Goal: Task Accomplishment & Management: Use online tool/utility

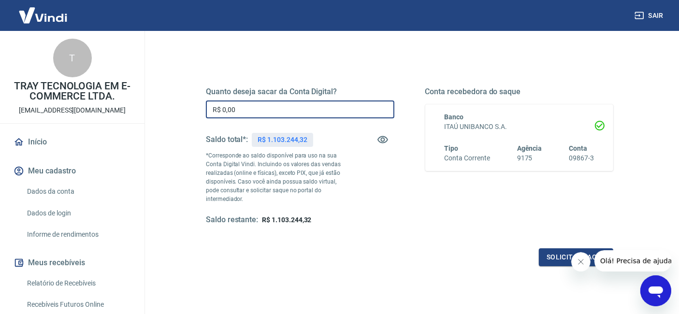
click at [274, 112] on input "R$ 0,00" at bounding box center [300, 109] width 188 height 18
drag, startPoint x: 222, startPoint y: 108, endPoint x: 277, endPoint y: 113, distance: 55.3
click at [277, 113] on input "R$ 0,00" at bounding box center [300, 109] width 188 height 18
type input "R$ 1.040.000,00"
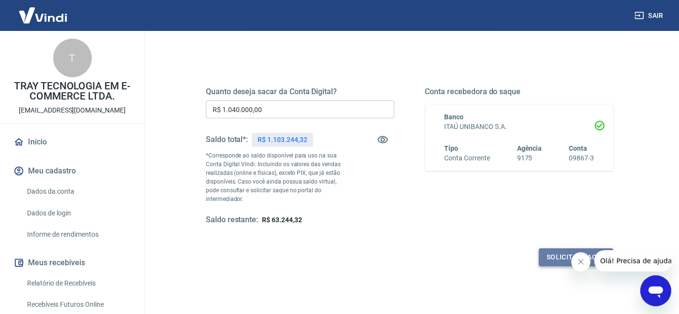
click at [561, 259] on button "Solicitar saque" at bounding box center [576, 257] width 74 height 18
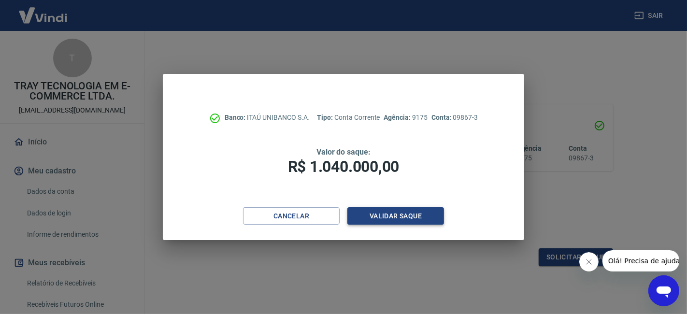
click at [387, 212] on button "Validar saque" at bounding box center [395, 216] width 97 height 18
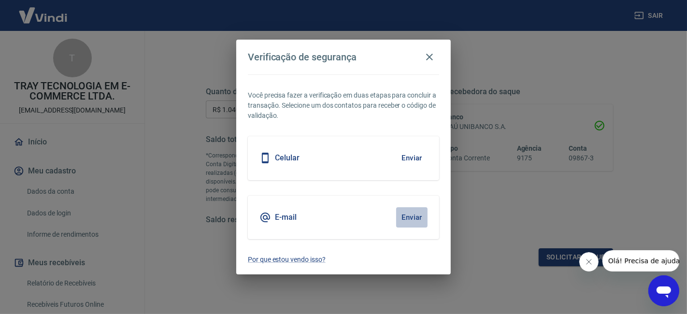
click at [411, 214] on button "Enviar" at bounding box center [411, 217] width 31 height 20
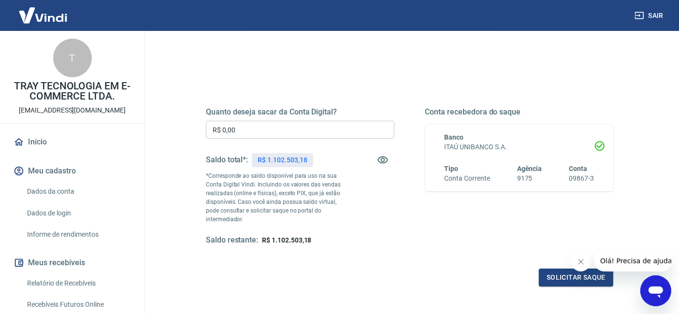
scroll to position [54, 0]
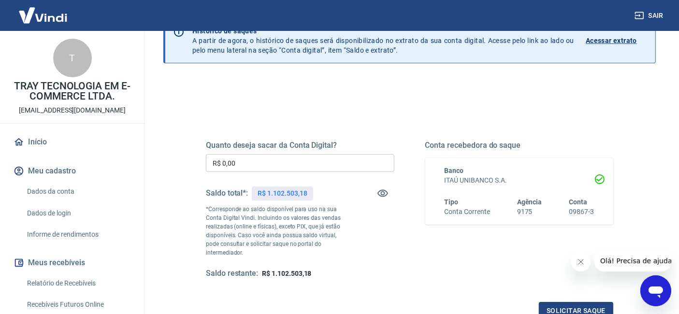
click at [251, 162] on input "R$ 0,00" at bounding box center [300, 163] width 188 height 18
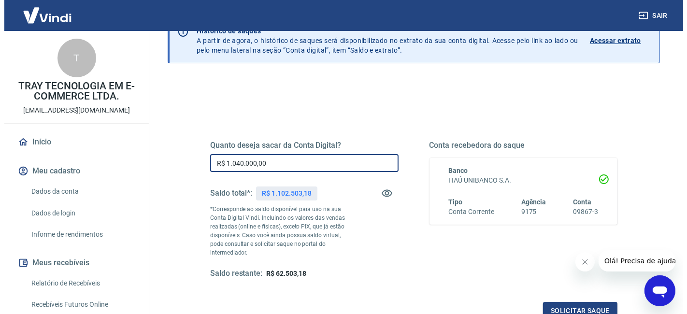
scroll to position [107, 0]
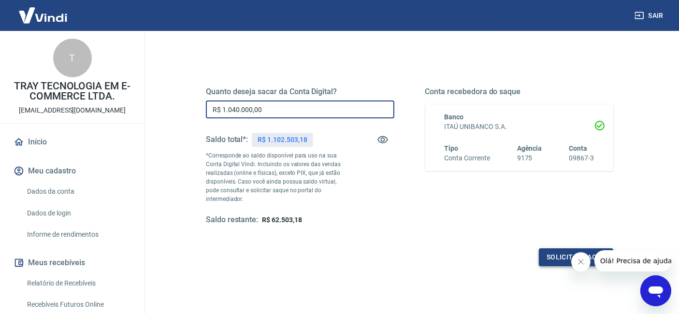
type input "R$ 1.040.000,00"
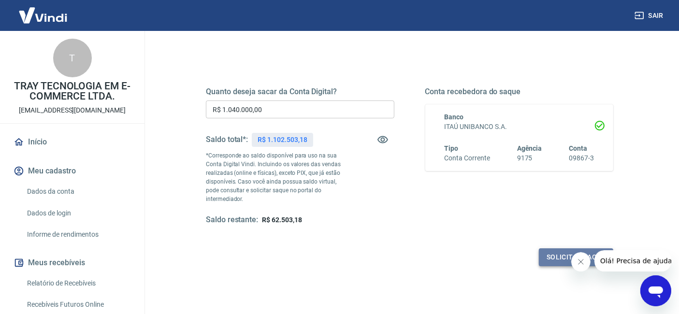
click at [559, 256] on button "Solicitar saque" at bounding box center [576, 257] width 74 height 18
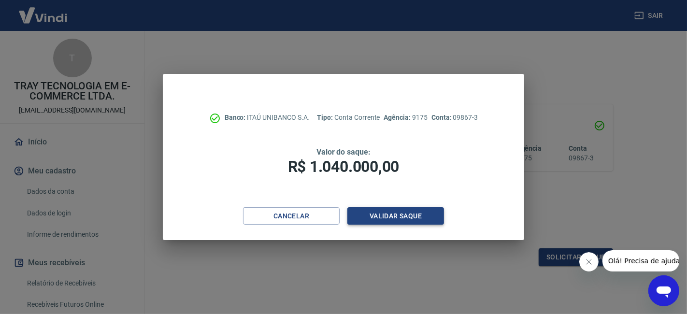
click at [381, 211] on button "Validar saque" at bounding box center [395, 216] width 97 height 18
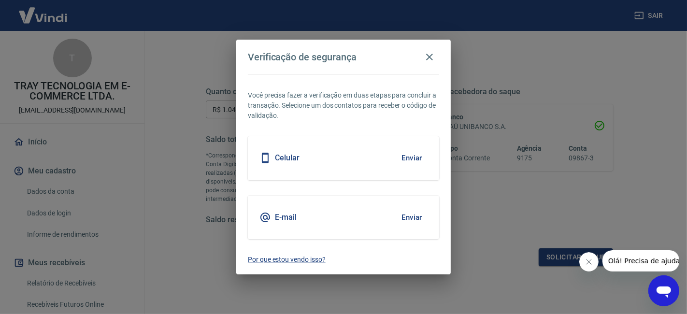
click at [416, 211] on button "Enviar" at bounding box center [411, 217] width 31 height 20
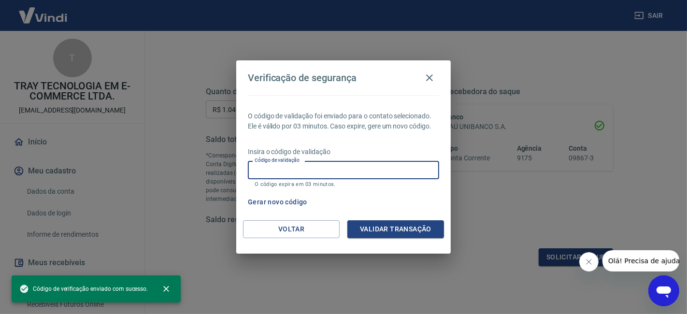
click at [318, 172] on input "Código de validação" at bounding box center [343, 170] width 191 height 18
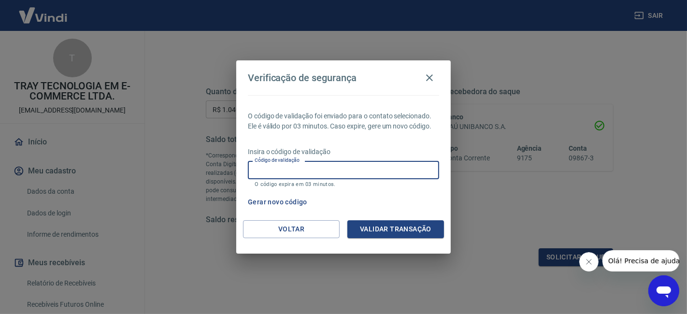
paste input "471268"
type input "471268"
click at [385, 225] on button "Validar transação" at bounding box center [395, 229] width 97 height 18
